Goal: Transaction & Acquisition: Purchase product/service

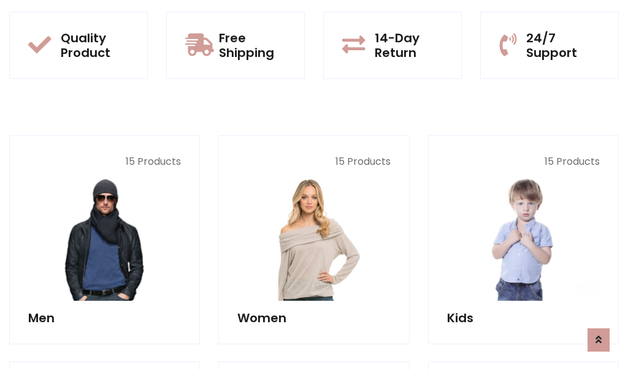
scroll to position [1094, 0]
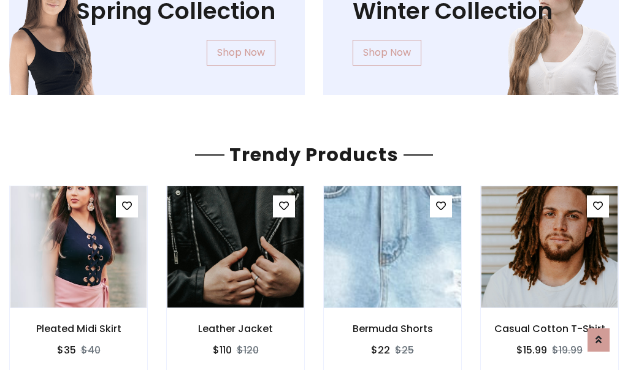
click at [392, 247] on img at bounding box center [392, 247] width 163 height 294
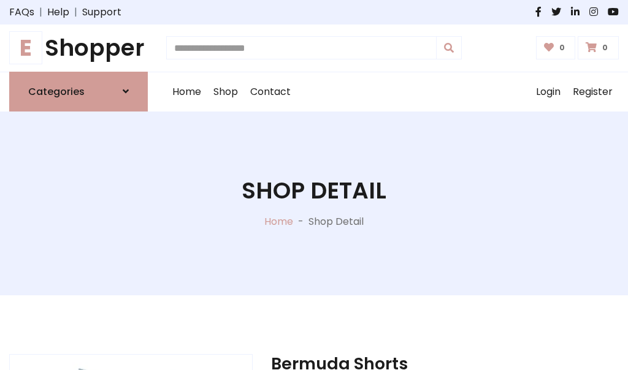
click at [78, 48] on h1 "E Shopper" at bounding box center [78, 48] width 139 height 28
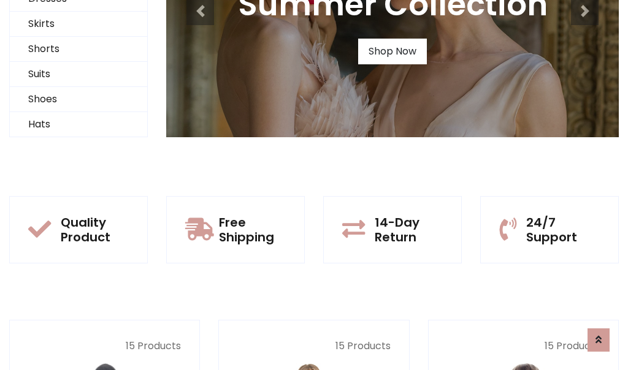
scroll to position [118, 0]
